Goal: Book appointment/travel/reservation

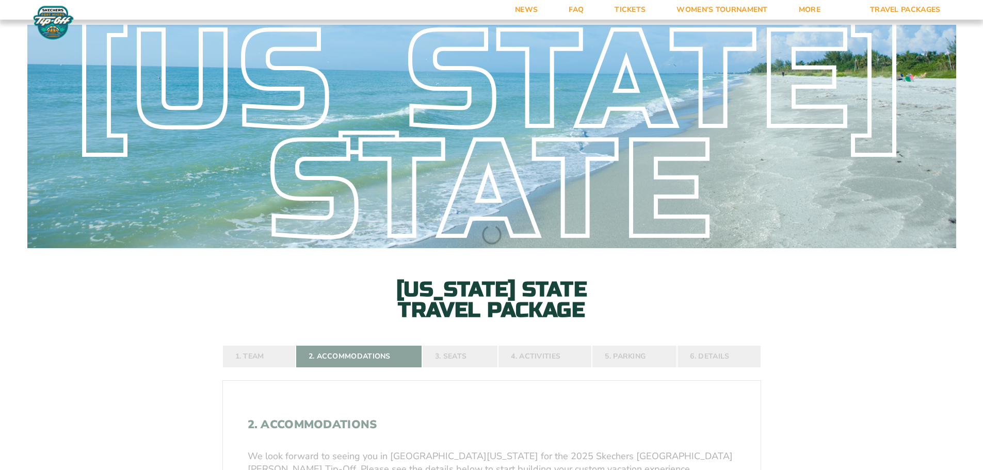
select select "4 Adults"
select select
select select "6 Nights"
select select
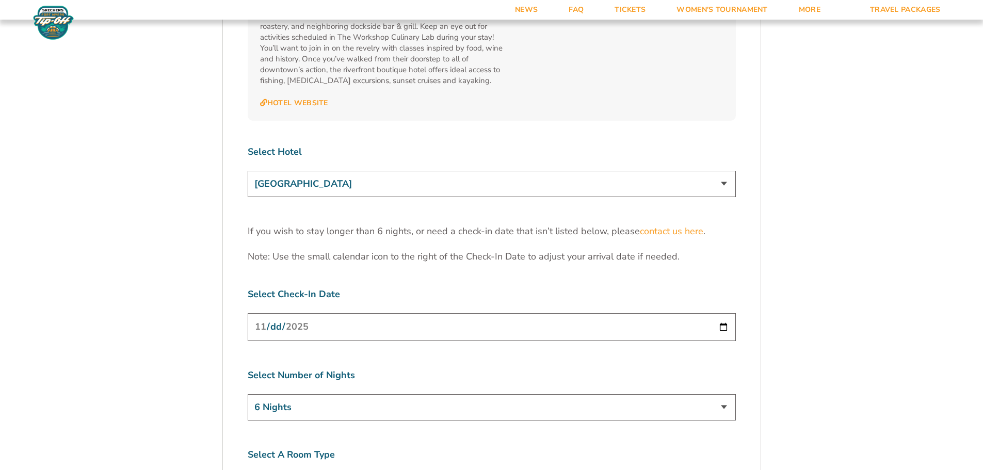
scroll to position [3198, 0]
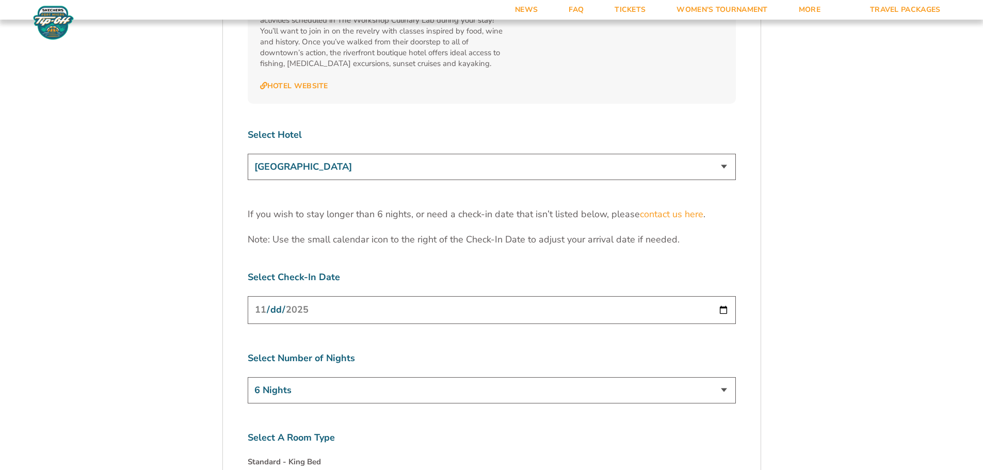
click at [715, 154] on select "[GEOGRAPHIC_DATA] [GEOGRAPHIC_DATA] [GEOGRAPHIC_DATA], Autograph Collection" at bounding box center [492, 167] width 488 height 26
select select "18477"
click at [248, 154] on select "[GEOGRAPHIC_DATA] [GEOGRAPHIC_DATA] [GEOGRAPHIC_DATA], Autograph Collection" at bounding box center [492, 167] width 488 height 26
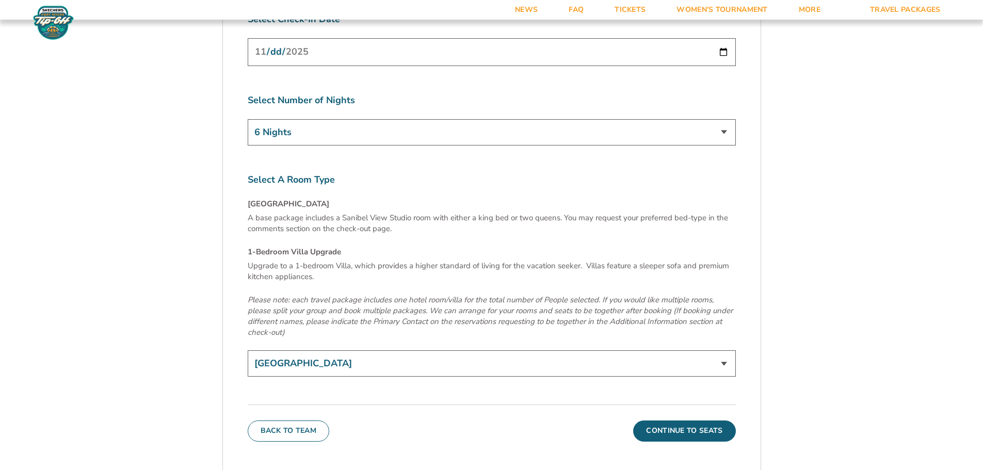
scroll to position [3508, 0]
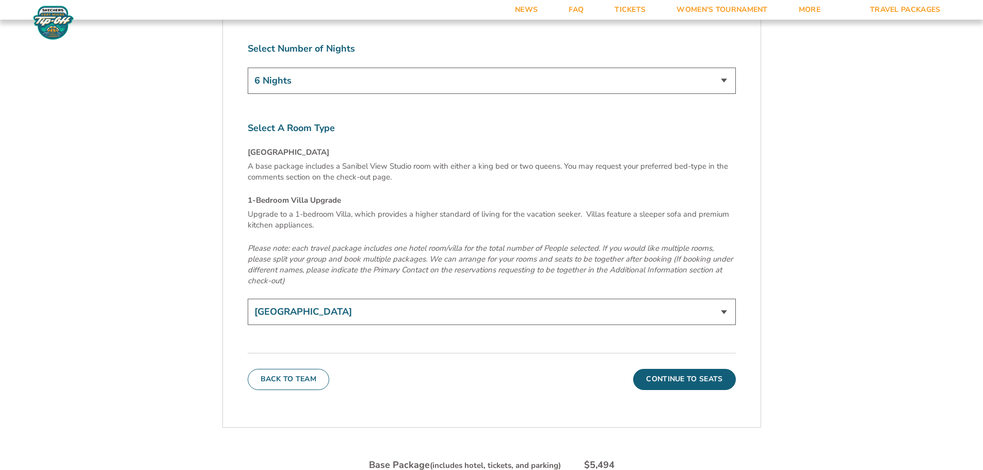
click at [713, 299] on select "[GEOGRAPHIC_DATA] 1-Bedroom Villa Upgrade (+$165 per night)" at bounding box center [492, 312] width 488 height 26
select select "1-Bedroom Villa Upgrade"
click at [248, 299] on select "[GEOGRAPHIC_DATA] 1-Bedroom Villa Upgrade (+$165 per night)" at bounding box center [492, 312] width 488 height 26
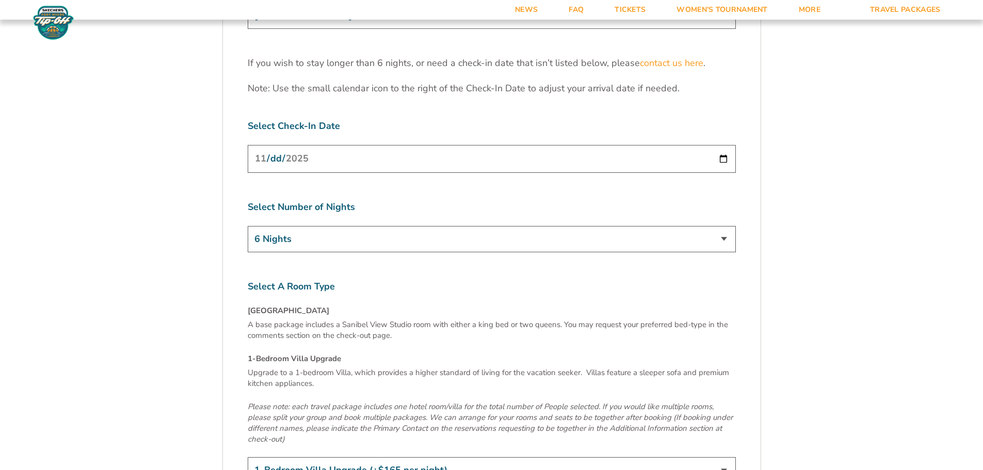
scroll to position [3095, 0]
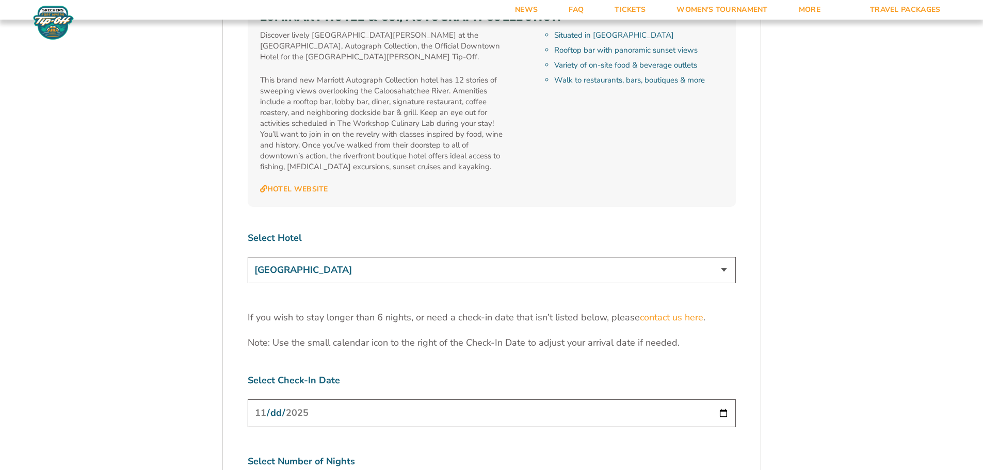
click at [712, 257] on select "[GEOGRAPHIC_DATA] [GEOGRAPHIC_DATA] [GEOGRAPHIC_DATA], Autograph Collection" at bounding box center [492, 270] width 488 height 26
select select "17485"
click at [248, 257] on select "[GEOGRAPHIC_DATA] [GEOGRAPHIC_DATA] [GEOGRAPHIC_DATA], Autograph Collection" at bounding box center [492, 270] width 488 height 26
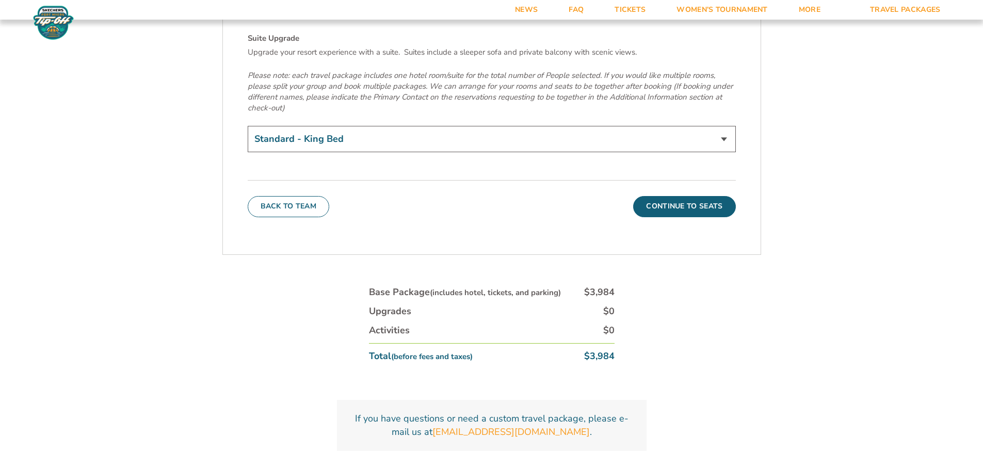
scroll to position [3714, 0]
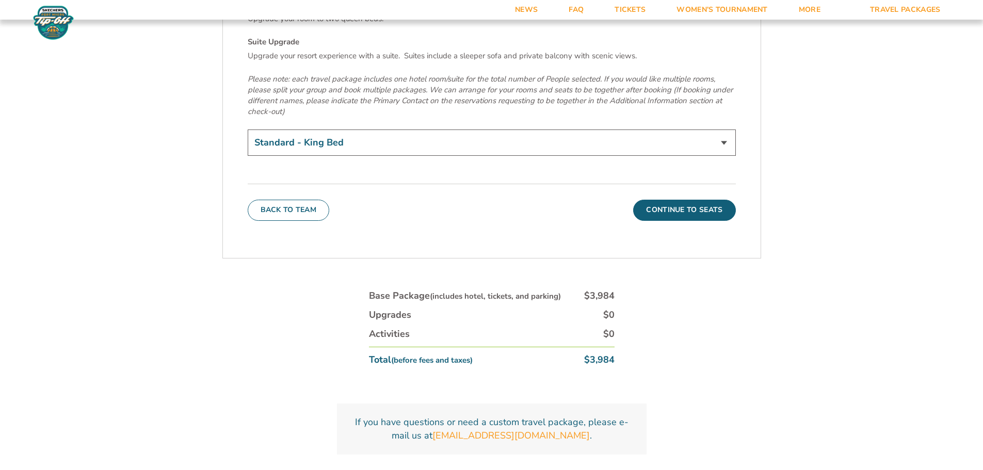
click at [725, 129] on select "Standard - King Bed Two Queen Beds - Upgrade (+$15 per night) Suite Upgrade (+$…" at bounding box center [492, 142] width 488 height 26
select select "Suite Upgrade"
click at [248, 129] on select "Standard - King Bed Two Queen Beds - Upgrade (+$15 per night) Suite Upgrade (+$…" at bounding box center [492, 142] width 488 height 26
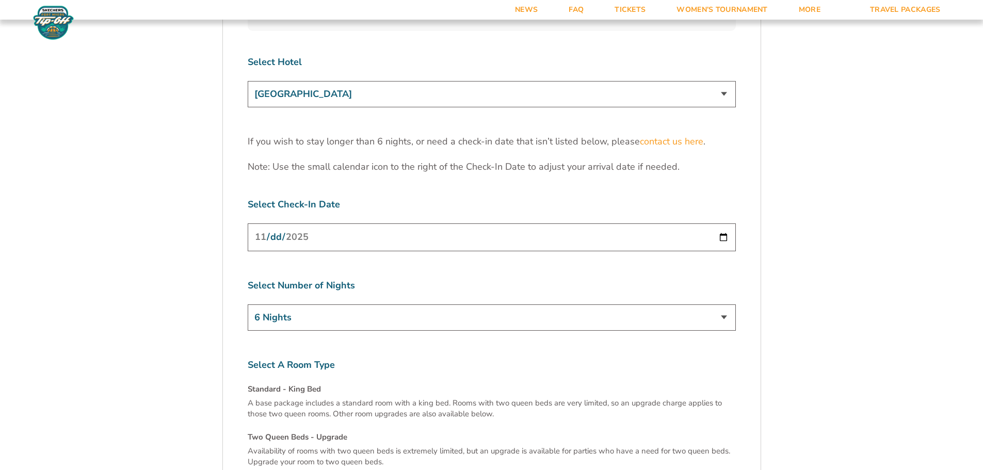
scroll to position [3147, 0]
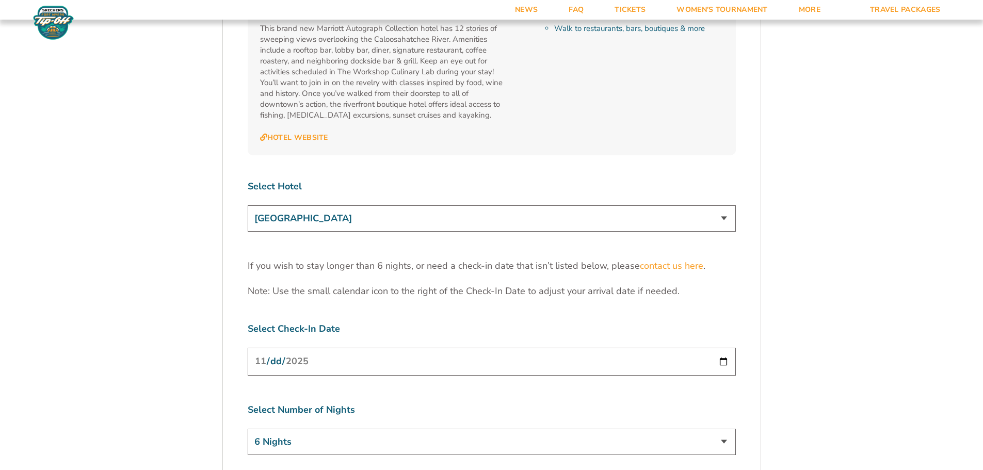
click at [728, 205] on select "[GEOGRAPHIC_DATA] [GEOGRAPHIC_DATA] [GEOGRAPHIC_DATA], Autograph Collection" at bounding box center [492, 218] width 488 height 26
click at [248, 205] on select "[GEOGRAPHIC_DATA] [GEOGRAPHIC_DATA] [GEOGRAPHIC_DATA], Autograph Collection" at bounding box center [492, 218] width 488 height 26
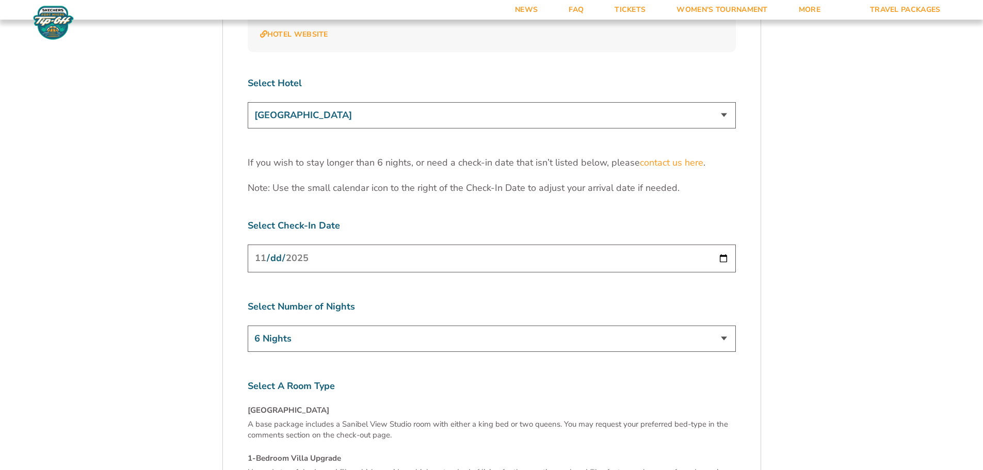
scroll to position [3198, 0]
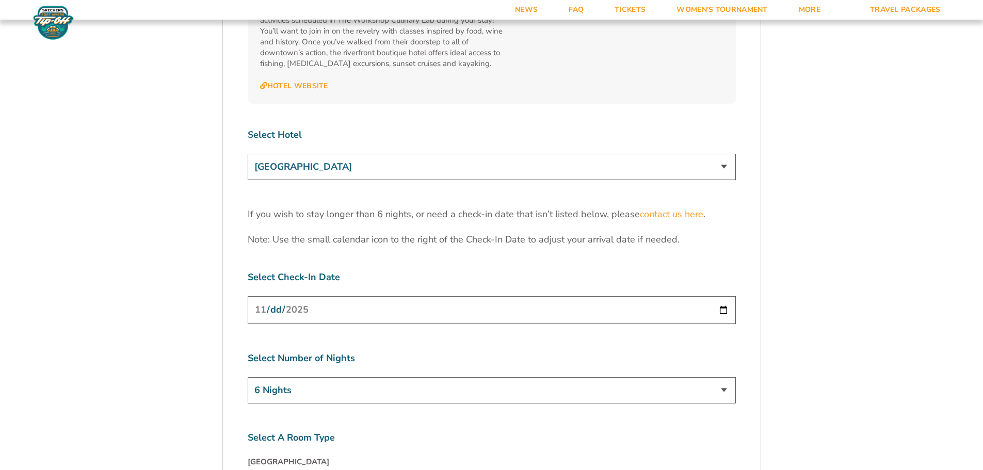
click at [721, 154] on select "[GEOGRAPHIC_DATA] [GEOGRAPHIC_DATA] [GEOGRAPHIC_DATA], Autograph Collection" at bounding box center [492, 167] width 488 height 26
select select "17485"
click at [248, 154] on select "[GEOGRAPHIC_DATA] [GEOGRAPHIC_DATA] [GEOGRAPHIC_DATA], Autograph Collection" at bounding box center [492, 167] width 488 height 26
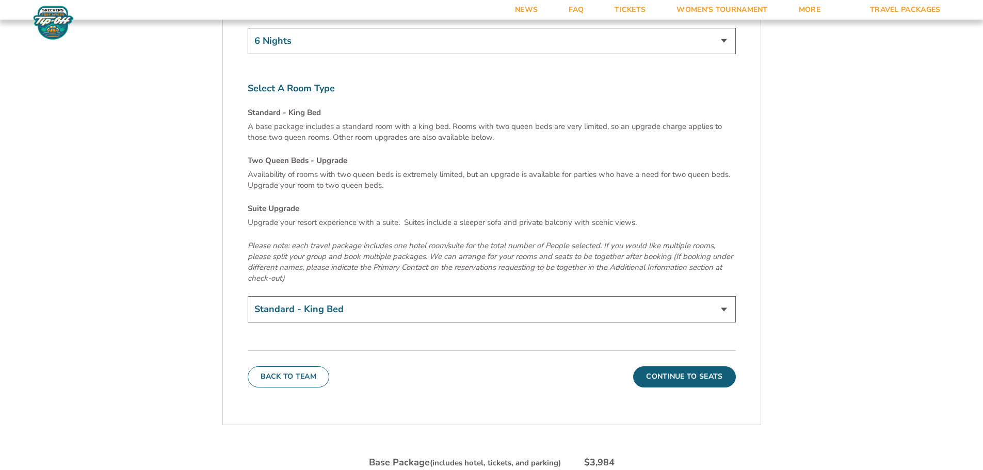
scroll to position [3611, 0]
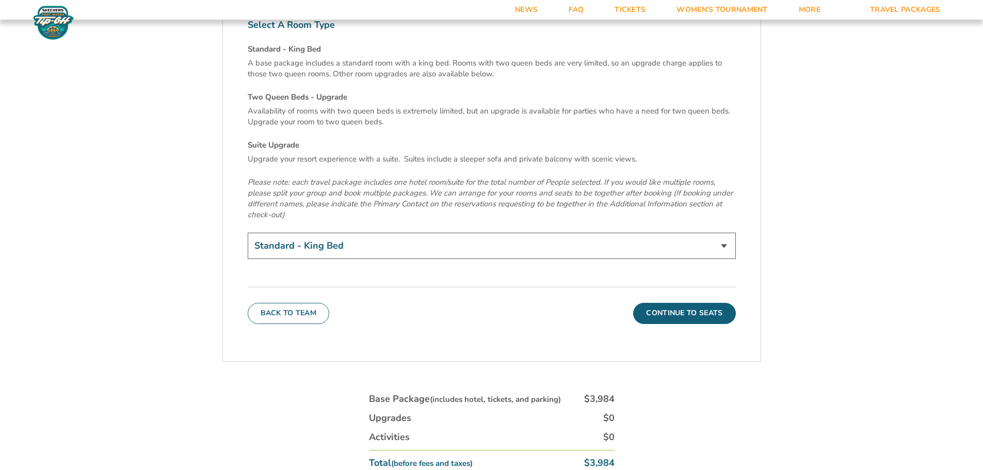
click at [722, 233] on select "Standard - King Bed Two Queen Beds - Upgrade (+$15 per night) Suite Upgrade (+$…" at bounding box center [492, 246] width 488 height 26
select select "Suite Upgrade"
click at [248, 233] on select "Standard - King Bed Two Queen Beds - Upgrade (+$15 per night) Suite Upgrade (+$…" at bounding box center [492, 246] width 488 height 26
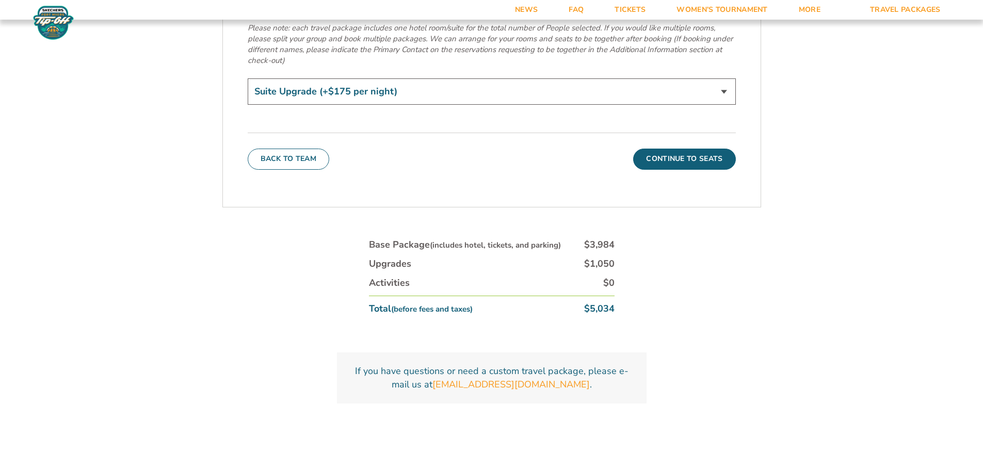
scroll to position [3766, 0]
click at [674, 148] on button "Continue To Seats" at bounding box center [684, 158] width 102 height 21
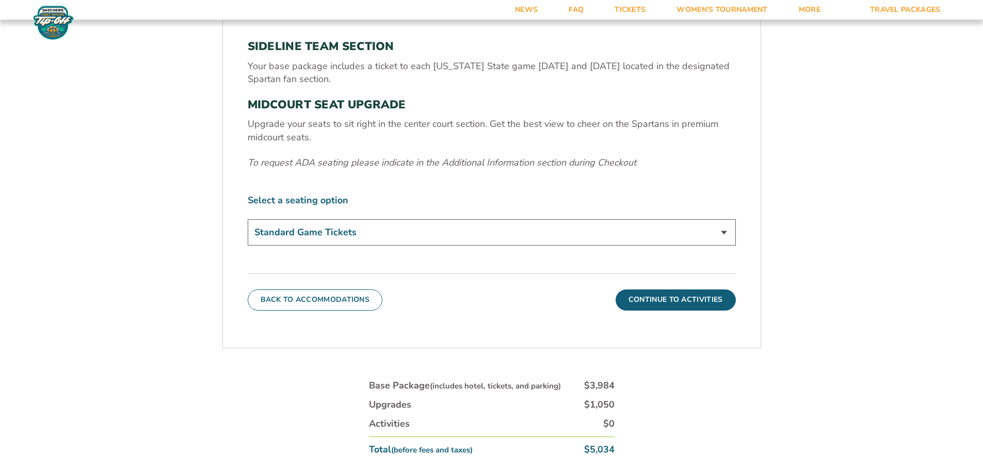
scroll to position [429, 0]
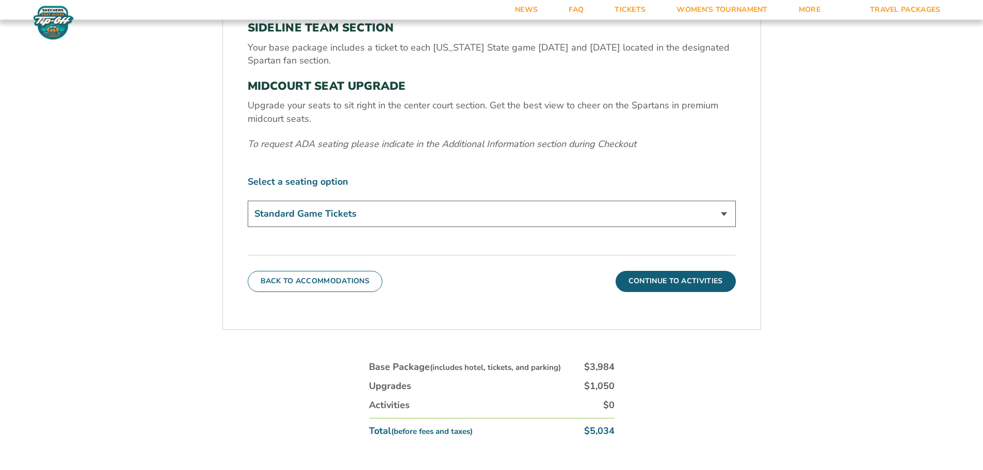
click at [719, 209] on select "Standard Game Tickets Midcourt Seat Upgrade (+$140 per person)" at bounding box center [492, 214] width 488 height 26
click at [248, 201] on select "Standard Game Tickets Midcourt Seat Upgrade (+$140 per person)" at bounding box center [492, 214] width 488 height 26
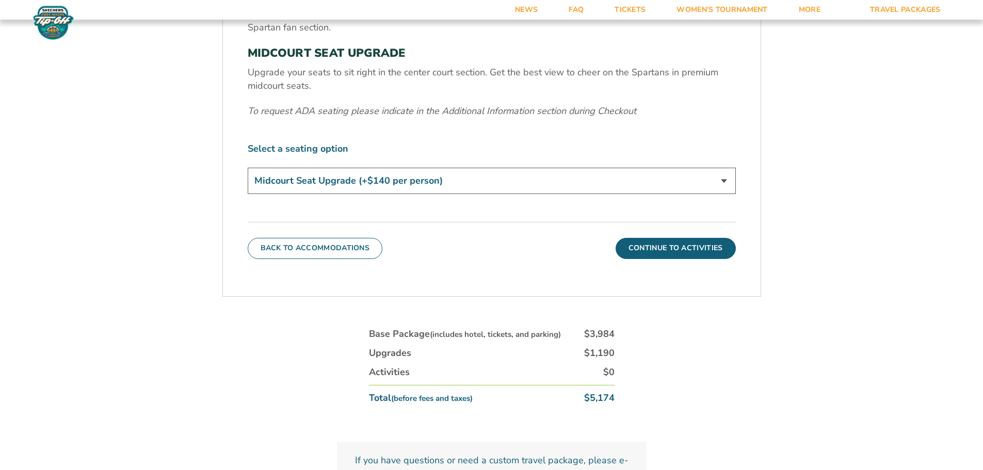
scroll to position [480, 0]
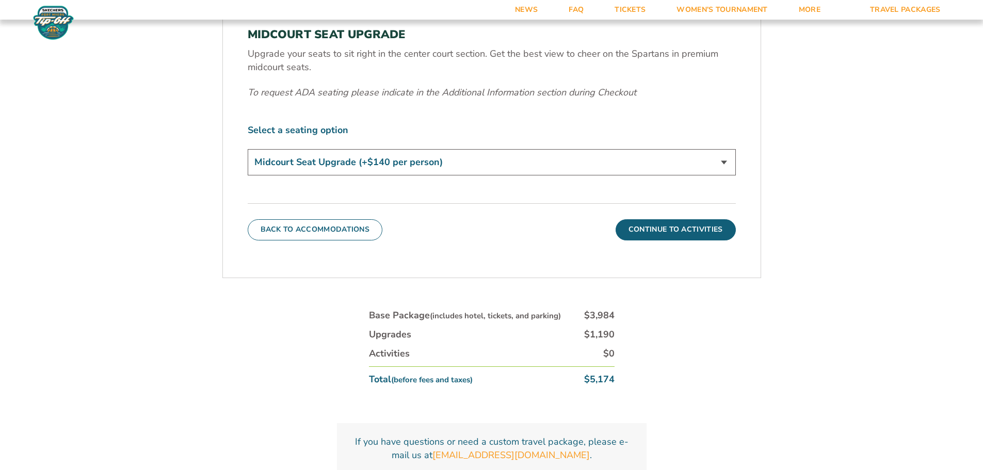
click at [666, 166] on select "Standard Game Tickets Midcourt Seat Upgrade (+$140 per person)" at bounding box center [492, 162] width 488 height 26
select select "Standard Game Tickets"
click at [248, 149] on select "Standard Game Tickets Midcourt Seat Upgrade (+$140 per person)" at bounding box center [492, 162] width 488 height 26
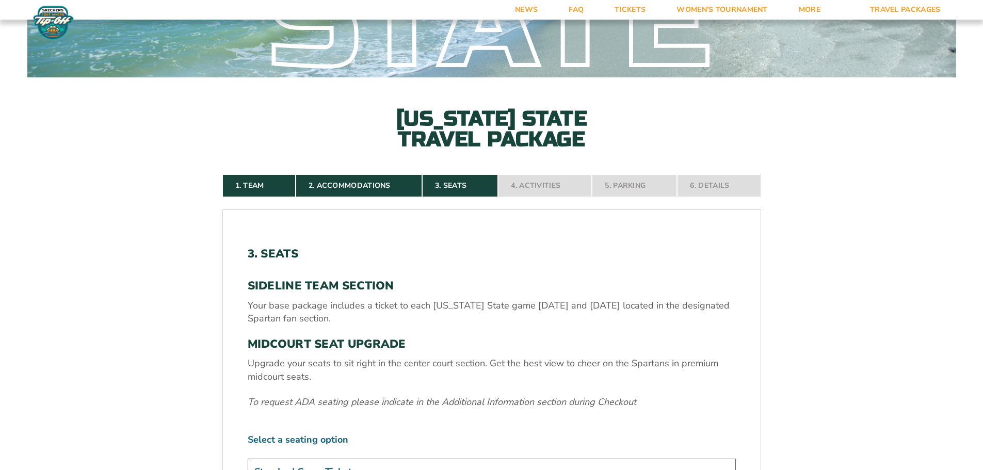
scroll to position [222, 0]
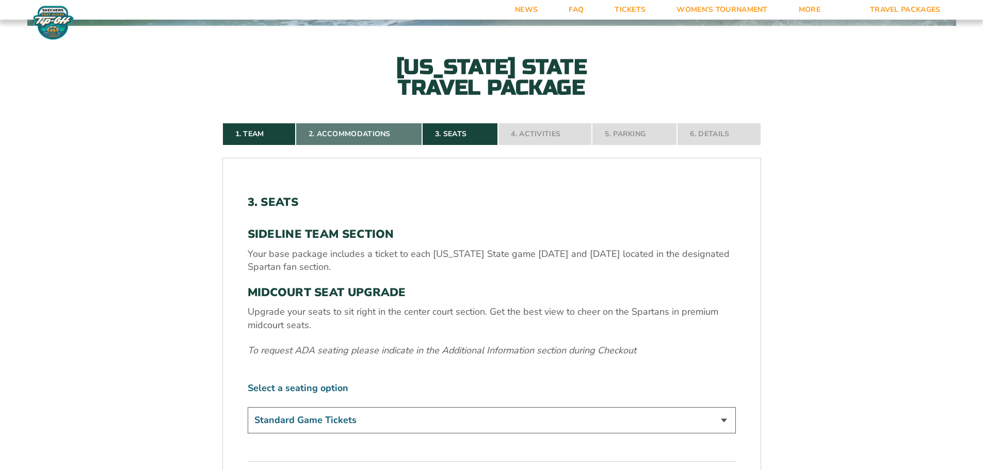
click at [364, 131] on link "2. Accommodations" at bounding box center [359, 134] width 126 height 23
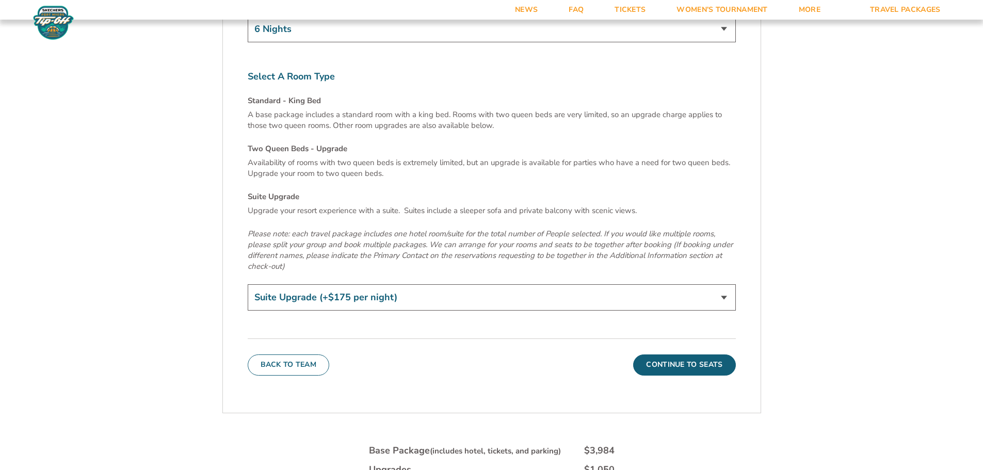
scroll to position [3575, 0]
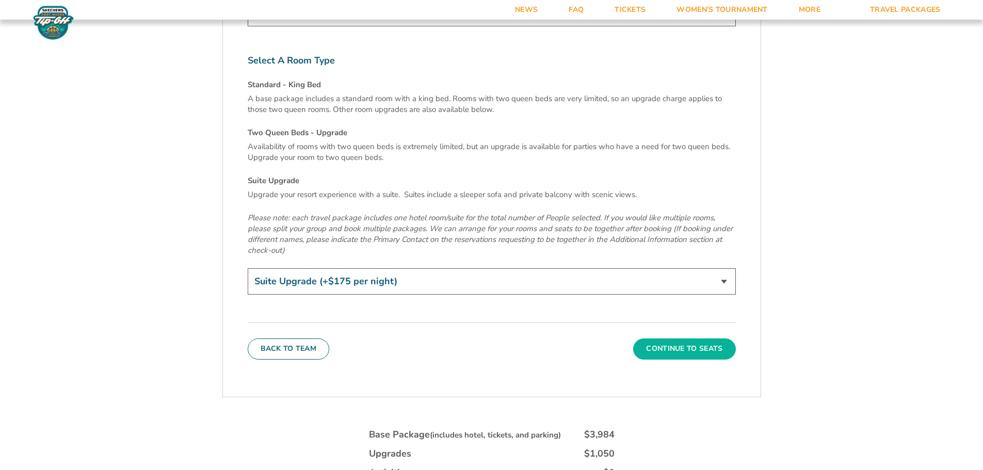
click at [698, 338] on button "Continue To Seats" at bounding box center [684, 348] width 102 height 21
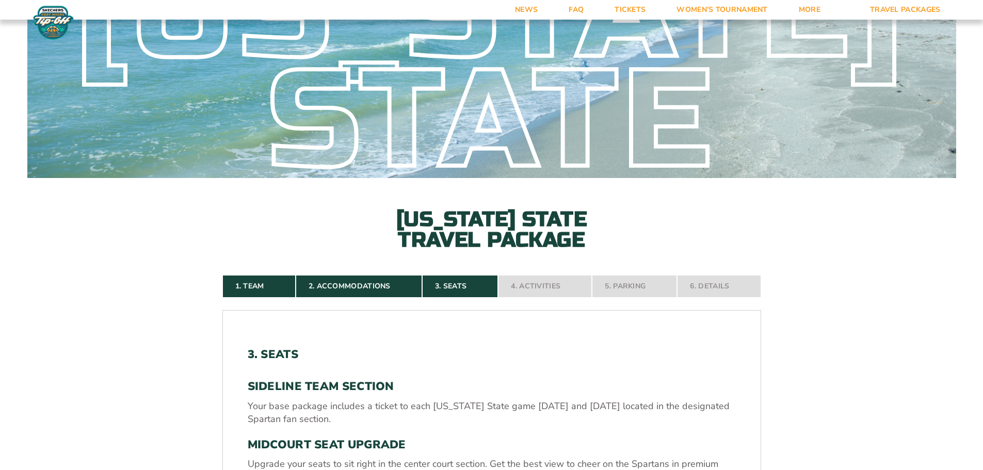
scroll to position [68, 0]
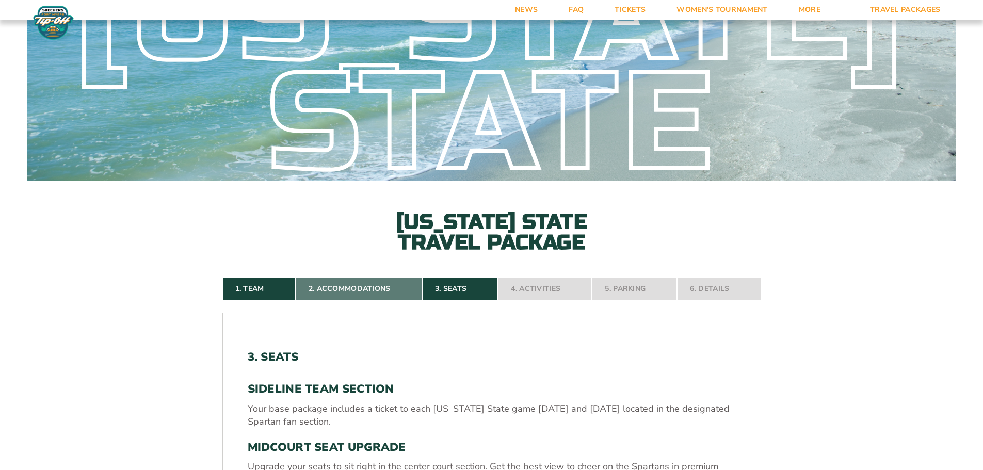
click at [362, 291] on link "2. Accommodations" at bounding box center [359, 289] width 126 height 23
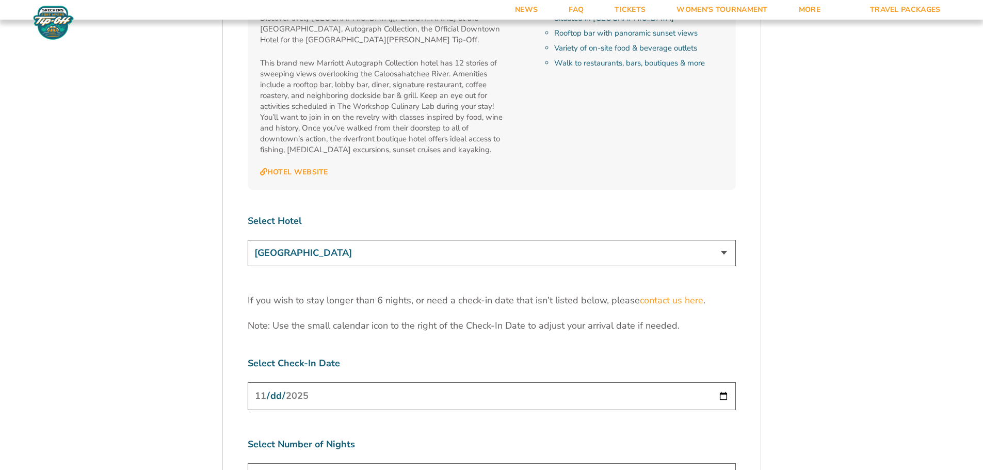
scroll to position [3111, 0]
click at [727, 241] on select "[GEOGRAPHIC_DATA] [GEOGRAPHIC_DATA] [GEOGRAPHIC_DATA], Autograph Collection" at bounding box center [492, 254] width 488 height 26
select select "18477"
click at [248, 241] on select "[GEOGRAPHIC_DATA] [GEOGRAPHIC_DATA] [GEOGRAPHIC_DATA], Autograph Collection" at bounding box center [492, 254] width 488 height 26
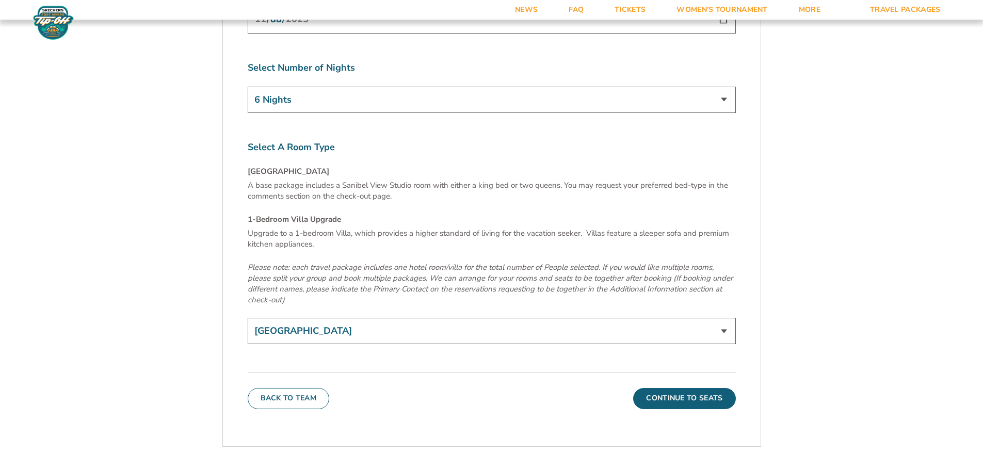
scroll to position [3472, 0]
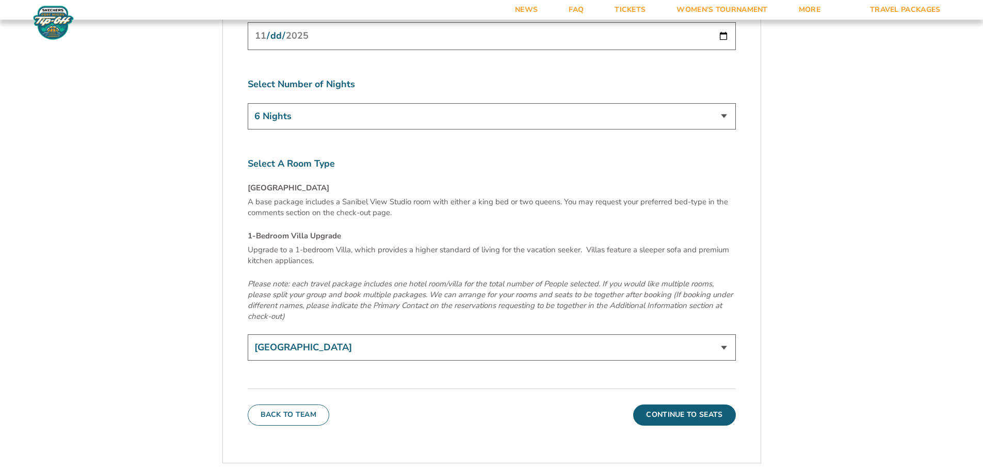
click at [630, 334] on select "[GEOGRAPHIC_DATA] 1-Bedroom Villa Upgrade (+$165 per night)" at bounding box center [492, 347] width 488 height 26
select select "1-Bedroom Villa Upgrade"
click at [248, 334] on select "[GEOGRAPHIC_DATA] 1-Bedroom Villa Upgrade (+$165 per night)" at bounding box center [492, 347] width 488 height 26
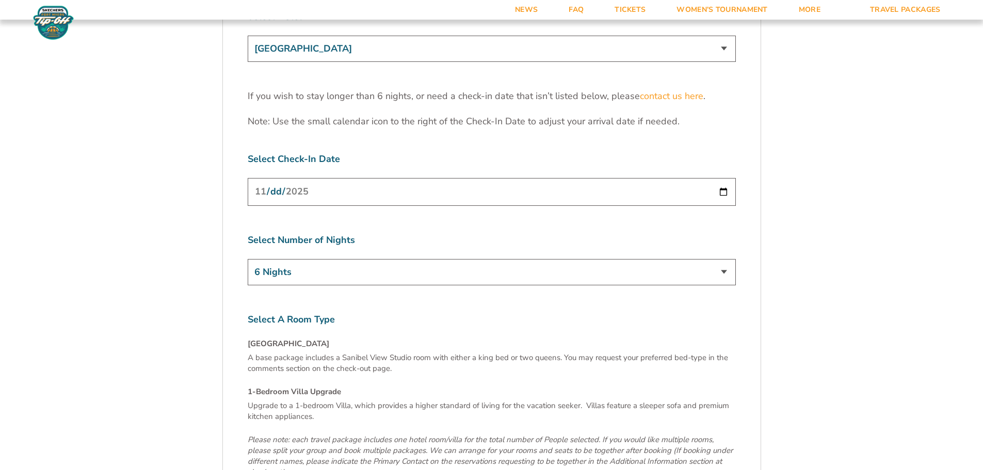
scroll to position [3318, 0]
click at [722, 258] on select "3 Nights 4 Nights 5 Nights 6 Nights" at bounding box center [492, 271] width 488 height 26
select select "3 Nights"
click at [248, 258] on select "3 Nights 4 Nights 5 Nights 6 Nights" at bounding box center [492, 271] width 488 height 26
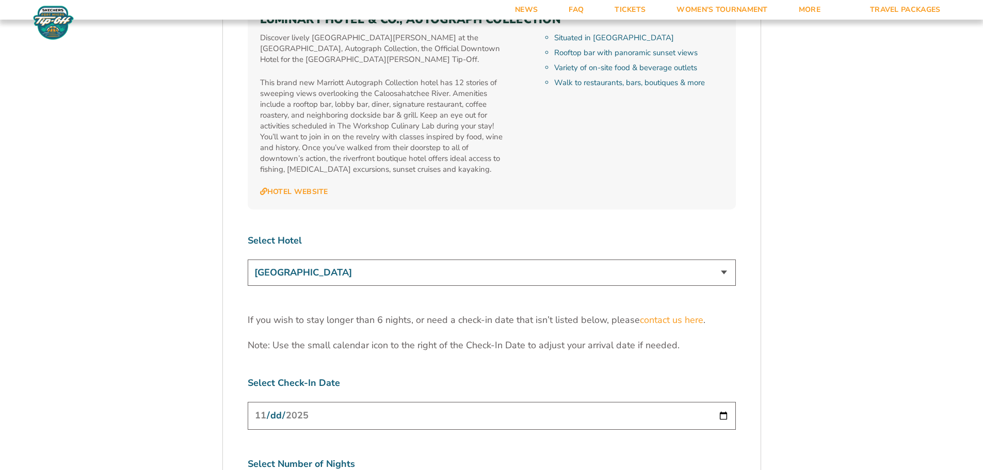
scroll to position [3111, 0]
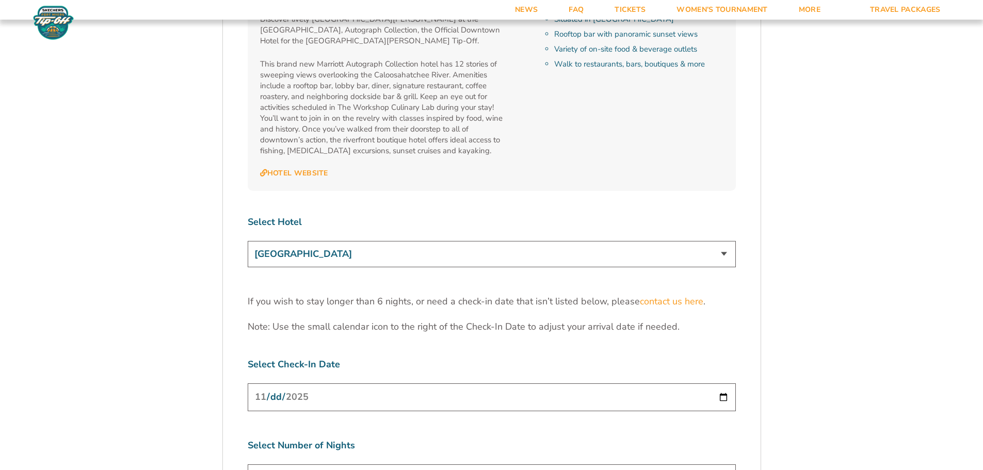
click at [704, 241] on select "[GEOGRAPHIC_DATA] [GEOGRAPHIC_DATA] [GEOGRAPHIC_DATA], Autograph Collection" at bounding box center [492, 254] width 488 height 26
select select "17485"
click at [248, 241] on select "[GEOGRAPHIC_DATA] [GEOGRAPHIC_DATA] [GEOGRAPHIC_DATA], Autograph Collection" at bounding box center [492, 254] width 488 height 26
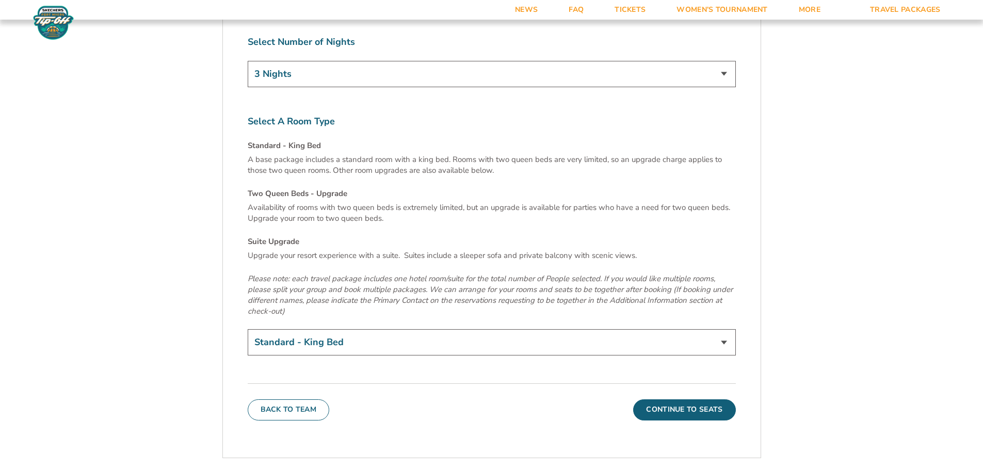
scroll to position [3524, 0]
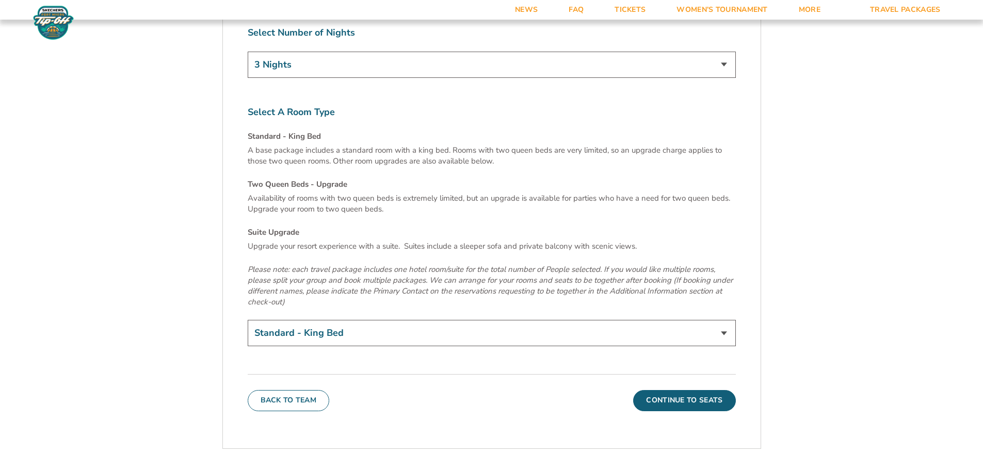
click at [314, 320] on select "Standard - King Bed Two Queen Beds - Upgrade (+$15 per night) Suite Upgrade (+$…" at bounding box center [492, 333] width 488 height 26
select select "Suite Upgrade"
click at [248, 320] on select "Standard - King Bed Two Queen Beds - Upgrade (+$15 per night) Suite Upgrade (+$…" at bounding box center [492, 333] width 488 height 26
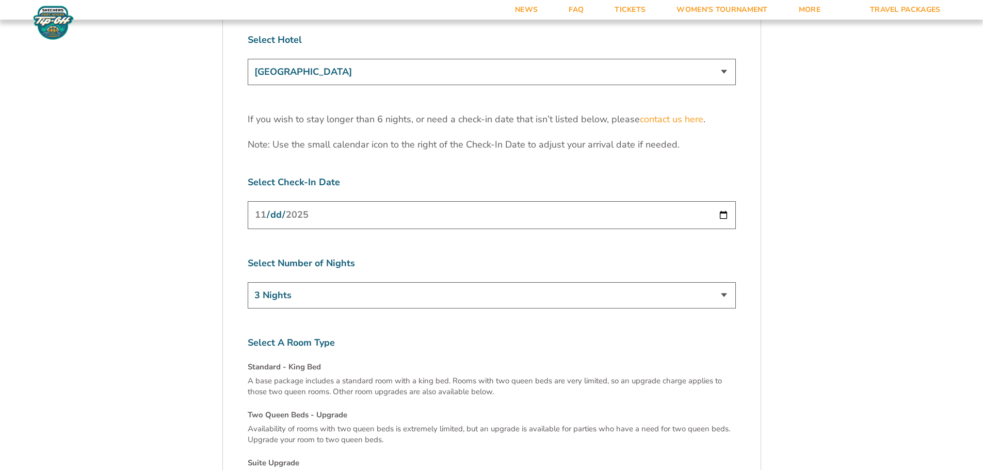
scroll to position [3266, 0]
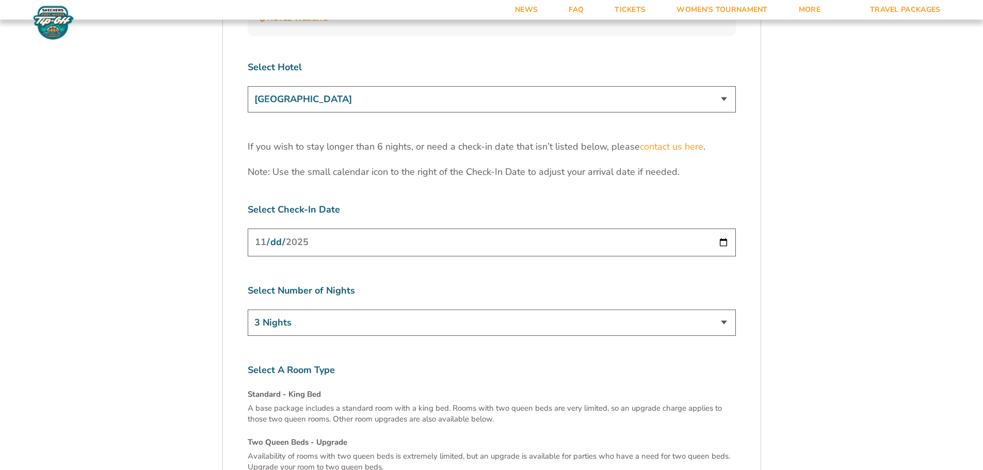
click at [712, 86] on select "[GEOGRAPHIC_DATA] [GEOGRAPHIC_DATA] [GEOGRAPHIC_DATA], Autograph Collection" at bounding box center [492, 99] width 488 height 26
select select "18477"
click at [248, 86] on select "[GEOGRAPHIC_DATA] [GEOGRAPHIC_DATA] [GEOGRAPHIC_DATA], Autograph Collection" at bounding box center [492, 99] width 488 height 26
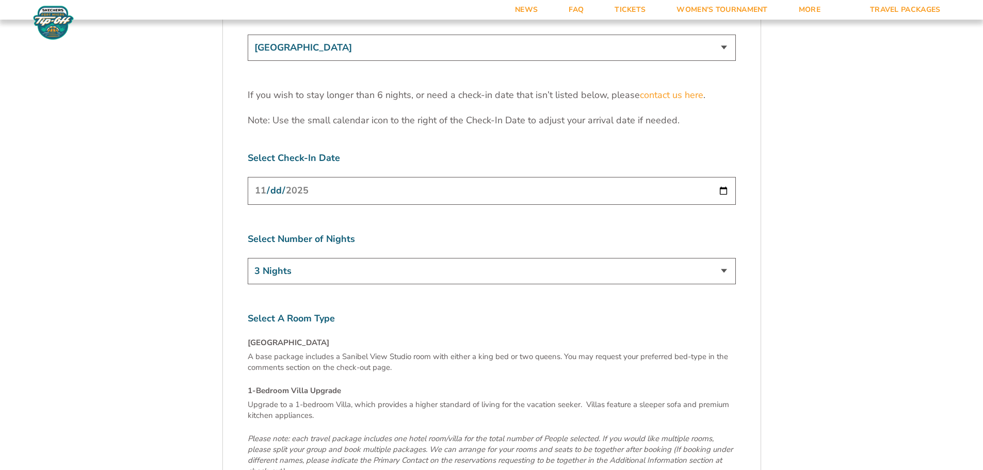
scroll to position [3575, 0]
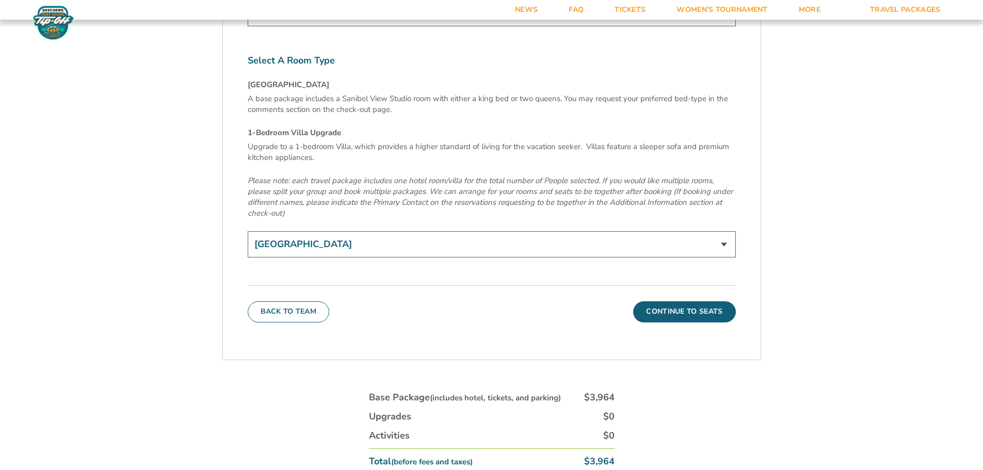
click at [302, 231] on select "[GEOGRAPHIC_DATA] 1-Bedroom Villa Upgrade (+$165 per night)" at bounding box center [492, 244] width 488 height 26
select select "1-Bedroom Villa Upgrade"
click at [248, 231] on select "[GEOGRAPHIC_DATA] 1-Bedroom Villa Upgrade (+$165 per night)" at bounding box center [492, 244] width 488 height 26
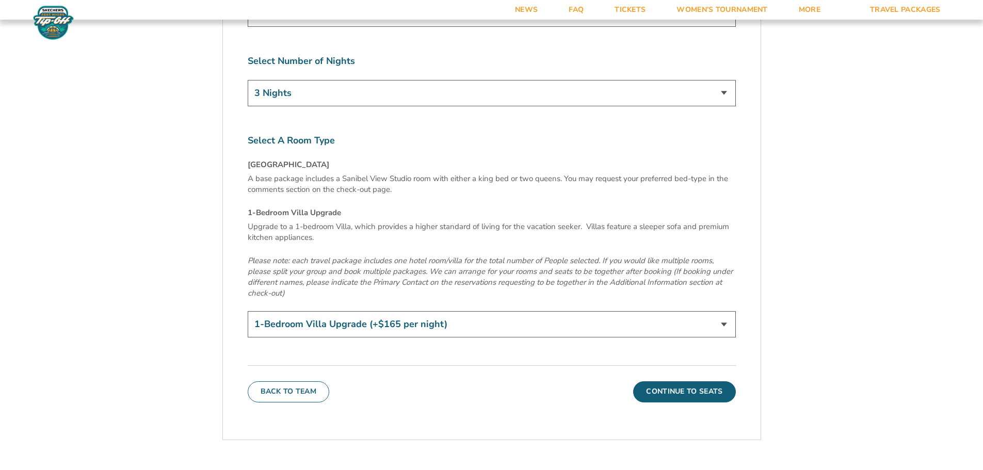
scroll to position [3213, 0]
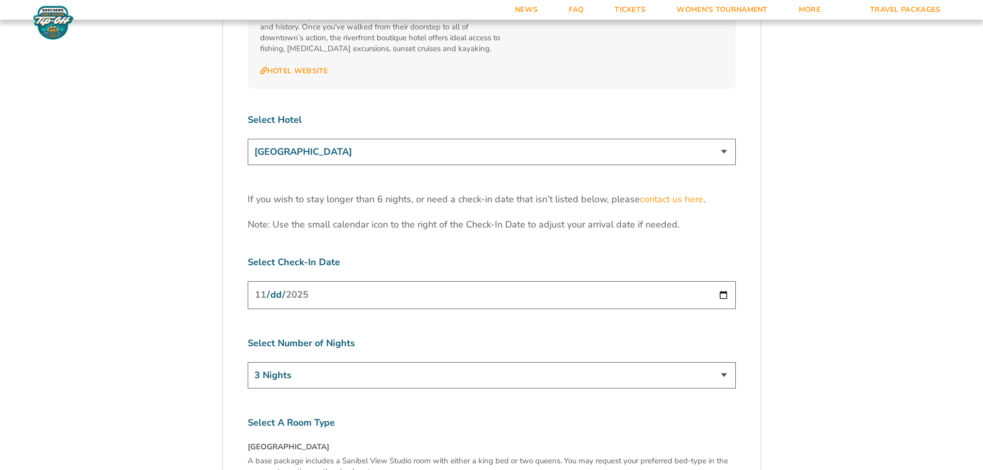
click at [720, 139] on select "[GEOGRAPHIC_DATA] [GEOGRAPHIC_DATA] [GEOGRAPHIC_DATA], Autograph Collection" at bounding box center [492, 152] width 488 height 26
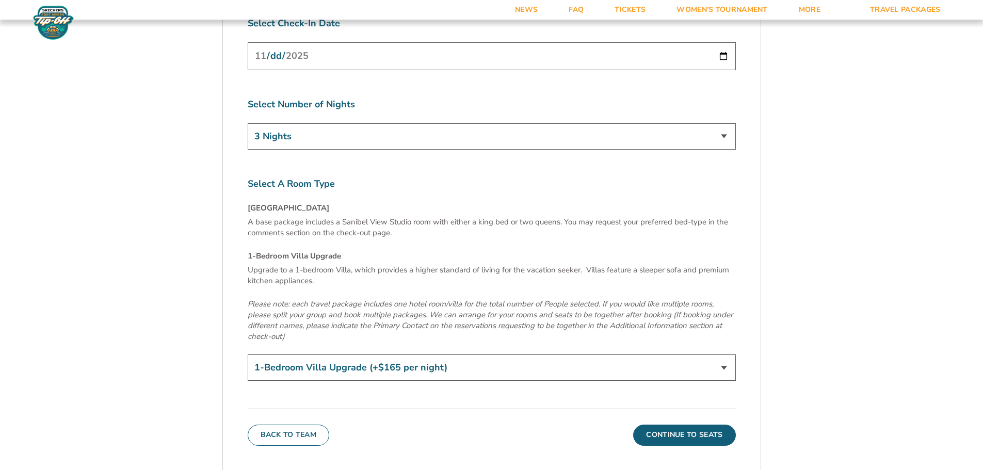
scroll to position [3420, 0]
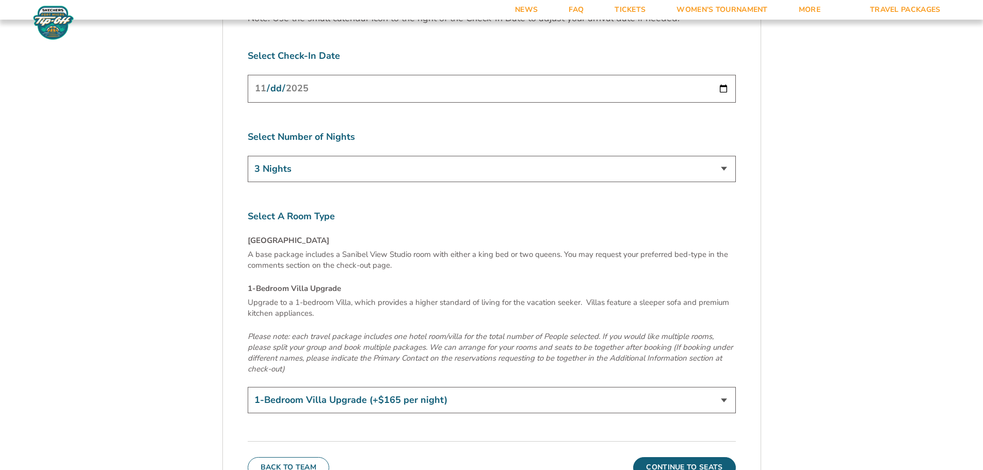
click at [720, 156] on select "3 Nights 4 Nights 5 Nights 6 Nights" at bounding box center [492, 169] width 488 height 26
select select "6 Nights"
click at [248, 156] on select "3 Nights 4 Nights 5 Nights 6 Nights" at bounding box center [492, 169] width 488 height 26
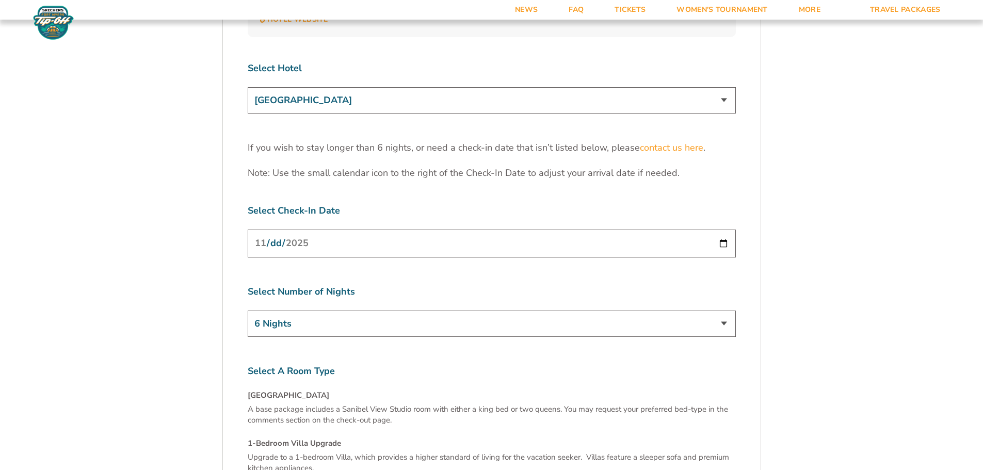
scroll to position [3213, 0]
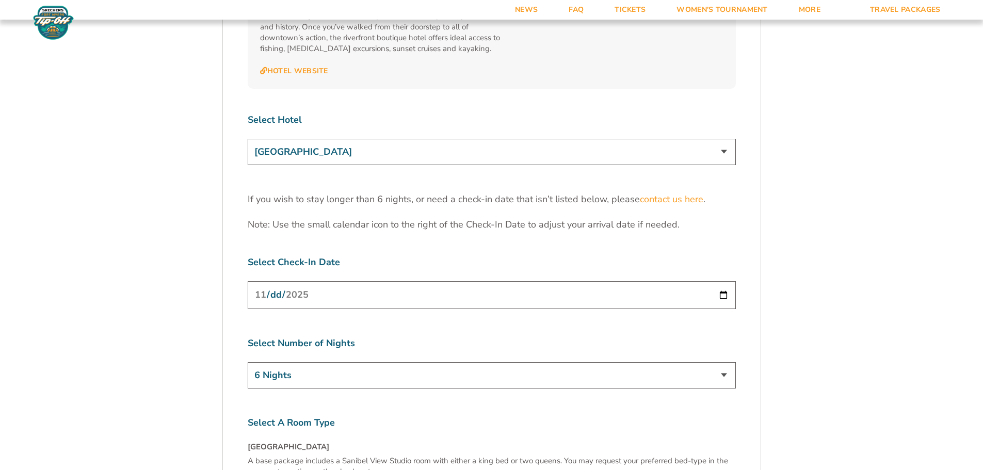
click at [726, 139] on select "[GEOGRAPHIC_DATA] [GEOGRAPHIC_DATA] [GEOGRAPHIC_DATA], Autograph Collection" at bounding box center [492, 152] width 488 height 26
select select "17485"
click at [248, 139] on select "[GEOGRAPHIC_DATA] [GEOGRAPHIC_DATA] [GEOGRAPHIC_DATA], Autograph Collection" at bounding box center [492, 152] width 488 height 26
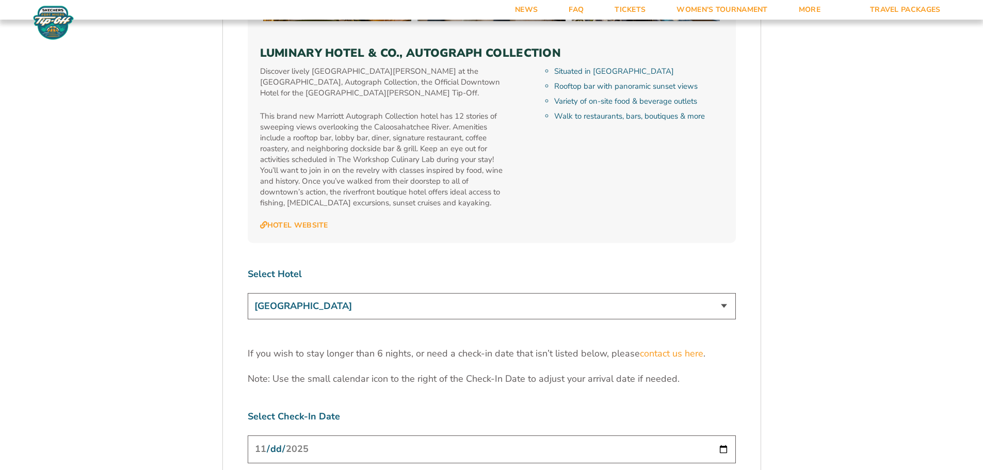
scroll to position [3059, 0]
